Goal: Information Seeking & Learning: Learn about a topic

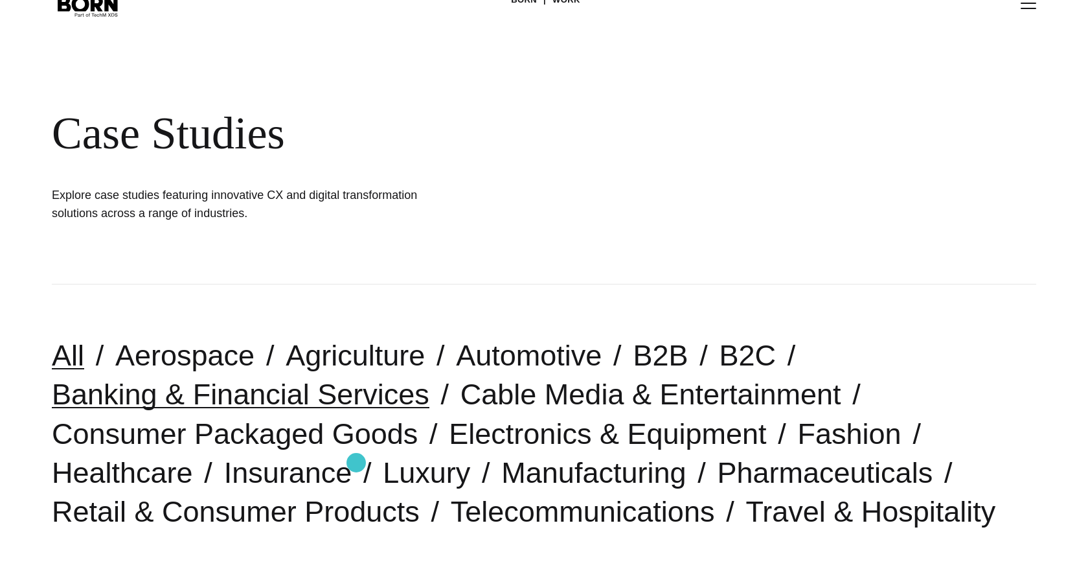
scroll to position [63, 0]
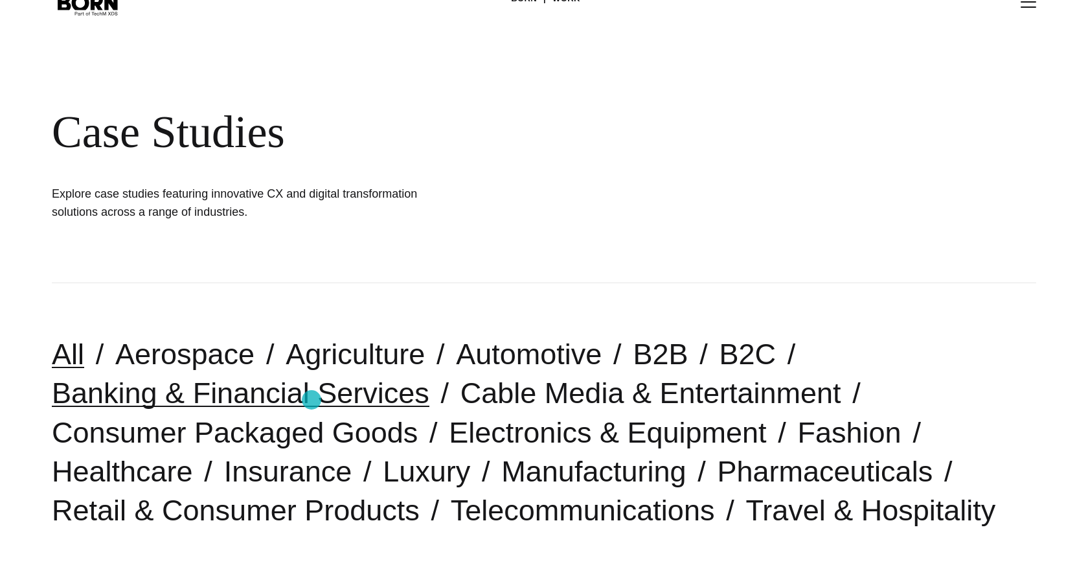
click at [312, 400] on link "Banking & Financial Services" at bounding box center [241, 392] width 378 height 33
click at [1032, 11] on button "Primary Menu" at bounding box center [1028, 3] width 31 height 27
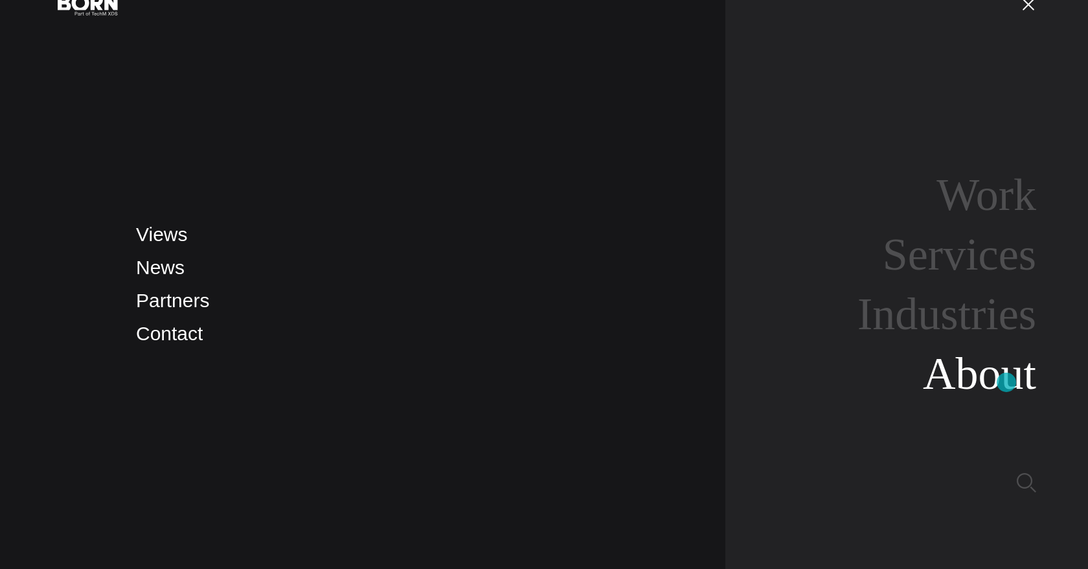
click at [1007, 382] on link "About" at bounding box center [979, 373] width 113 height 50
click at [1029, 191] on link "Work" at bounding box center [987, 195] width 100 height 50
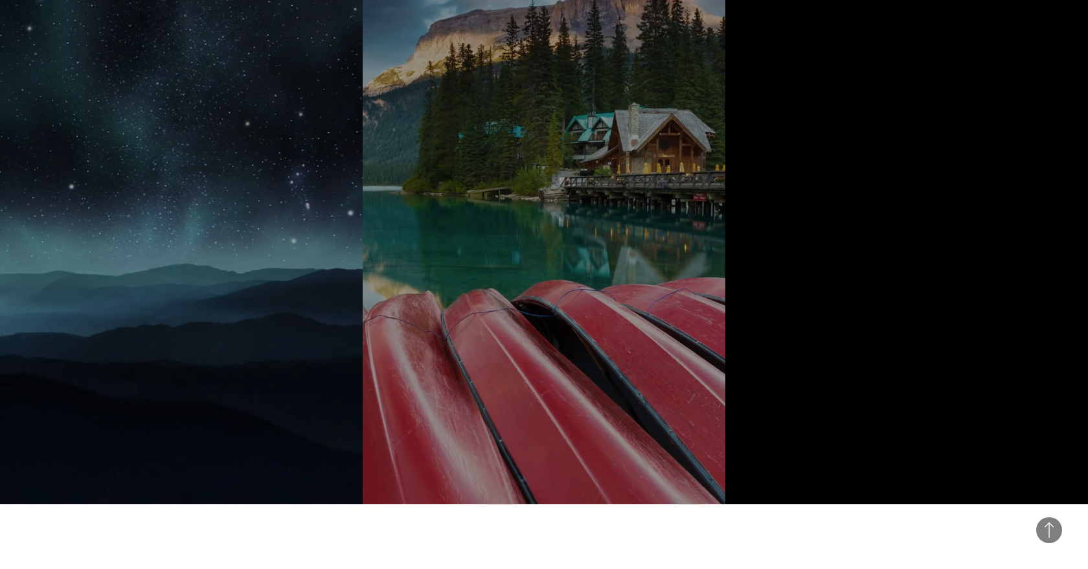
scroll to position [827, 0]
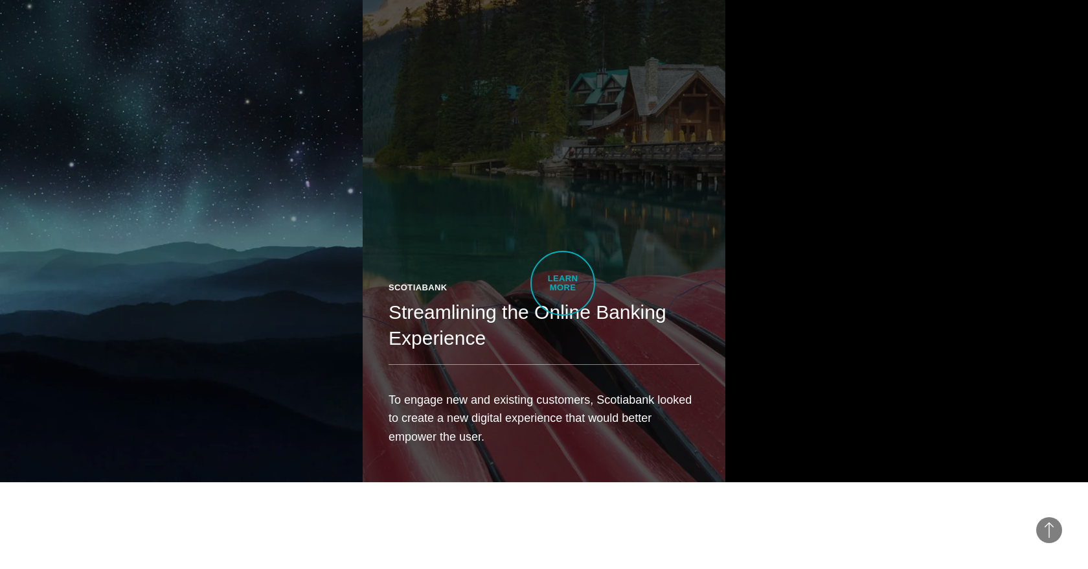
click at [563, 283] on div "Scotiabank" at bounding box center [544, 287] width 311 height 13
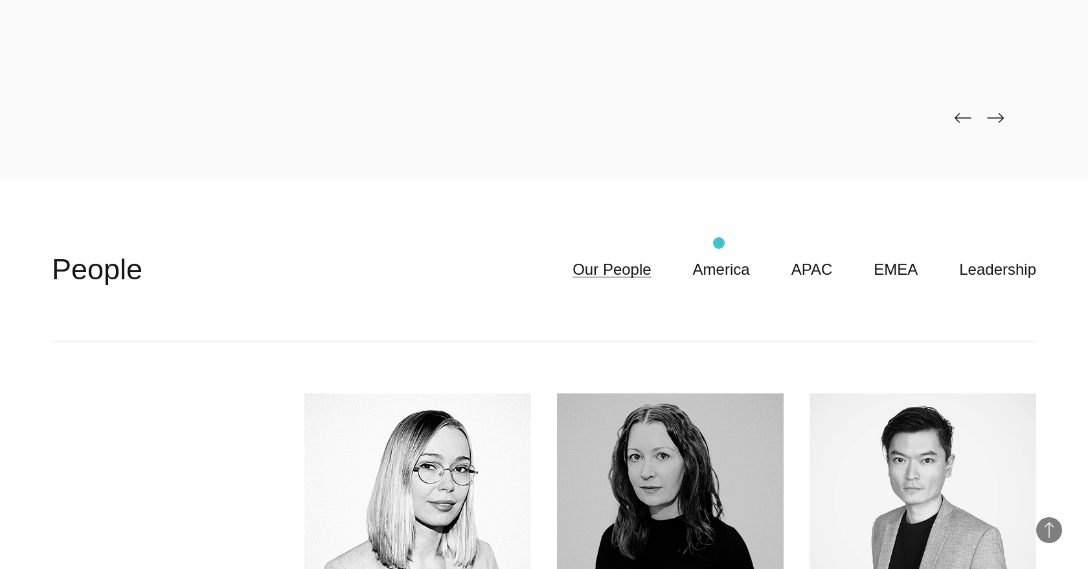
scroll to position [3497, 0]
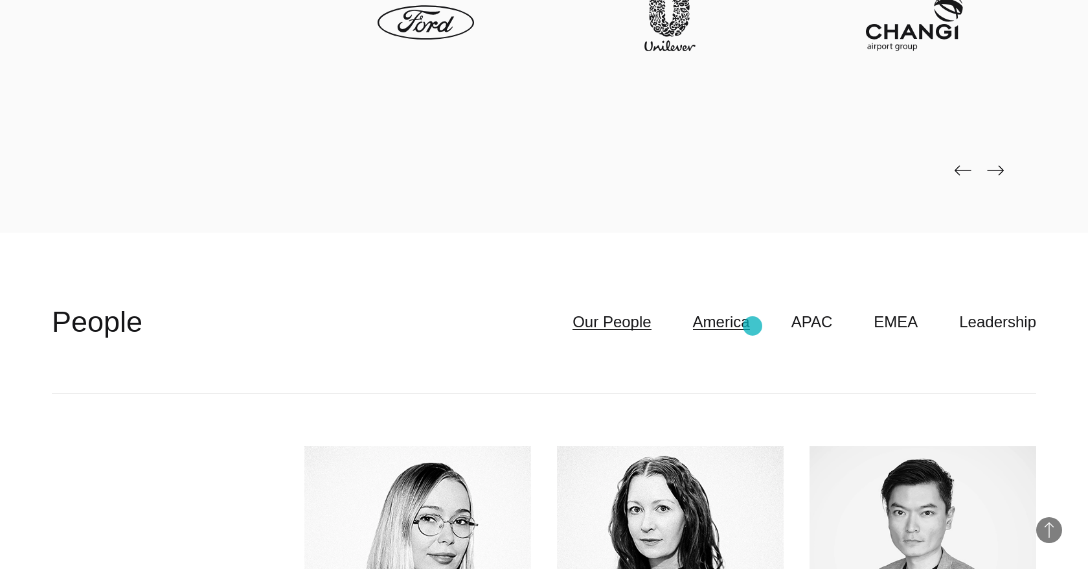
click at [750, 326] on link "America" at bounding box center [721, 322] width 57 height 25
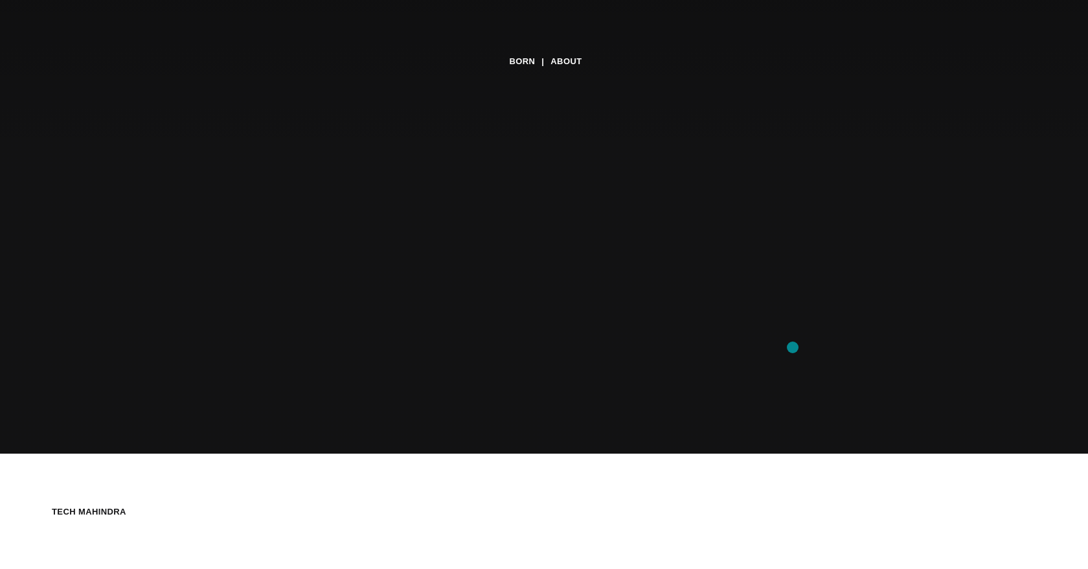
scroll to position [0, 0]
